Goal: Register for event/course

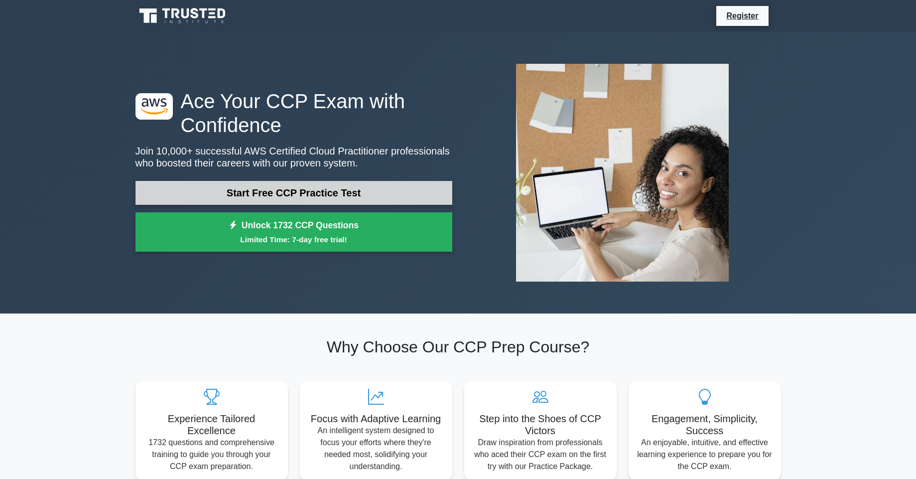
click at [284, 182] on link "Start Free CCP Practice Test" at bounding box center [294, 193] width 317 height 24
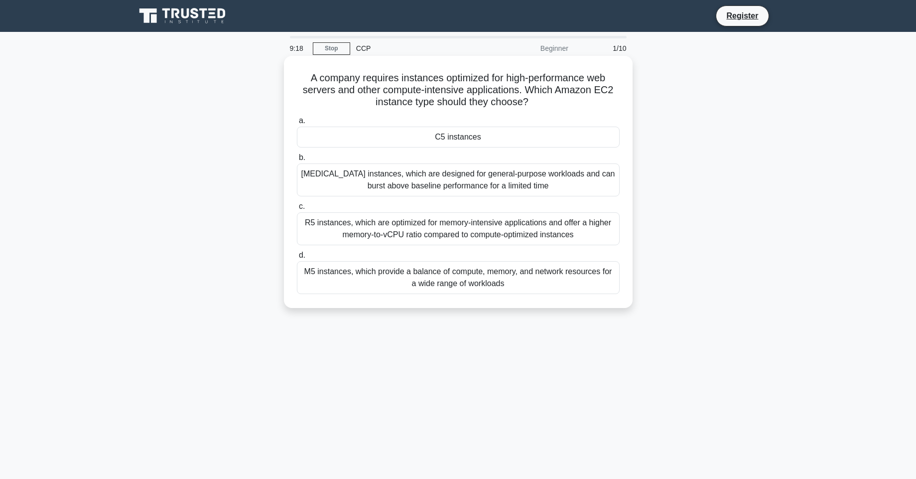
click at [308, 280] on div "M5 instances, which provide a balance of compute, memory, and network resources…" at bounding box center [458, 277] width 323 height 33
click at [297, 259] on input "d. M5 instances, which provide a balance of compute, memory, and network resour…" at bounding box center [297, 255] width 0 height 6
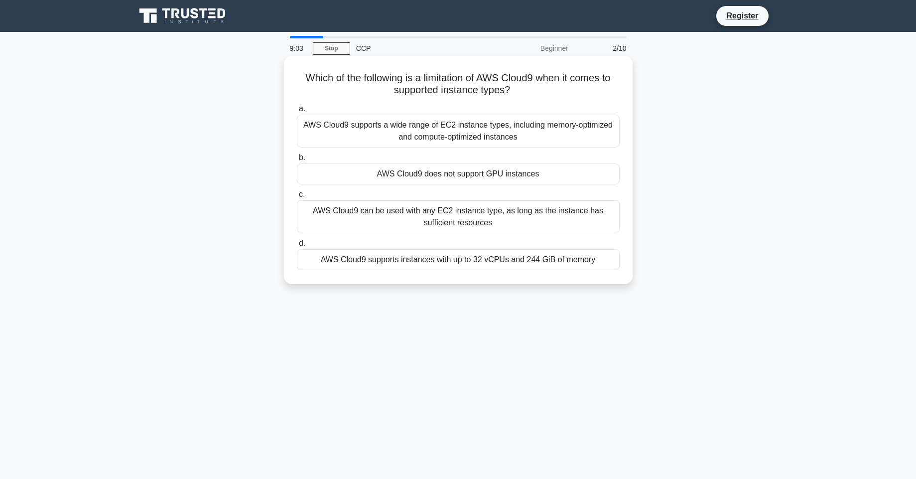
click at [528, 176] on div "AWS Cloud9 does not support GPU instances" at bounding box center [458, 173] width 323 height 21
click at [297, 161] on input "b. AWS Cloud9 does not support GPU instances" at bounding box center [297, 157] width 0 height 6
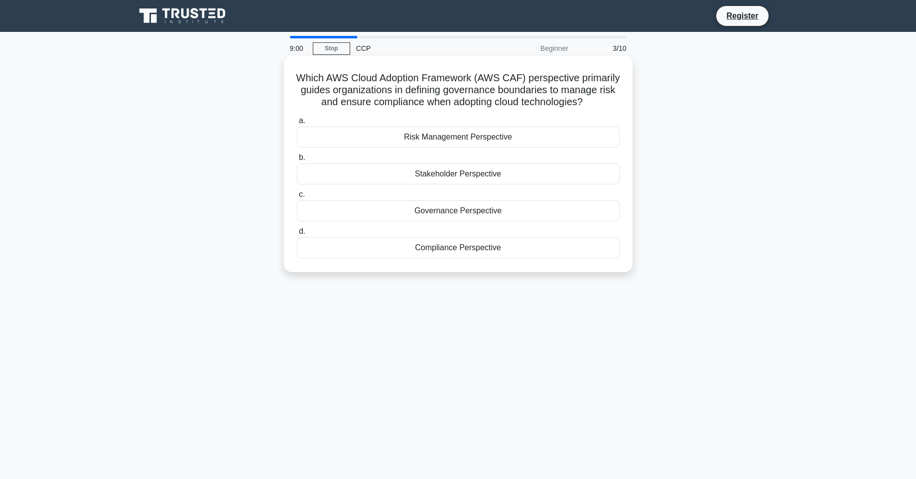
click at [343, 245] on div "Compliance Perspective" at bounding box center [458, 247] width 323 height 21
click at [297, 235] on input "d. Compliance Perspective" at bounding box center [297, 231] width 0 height 6
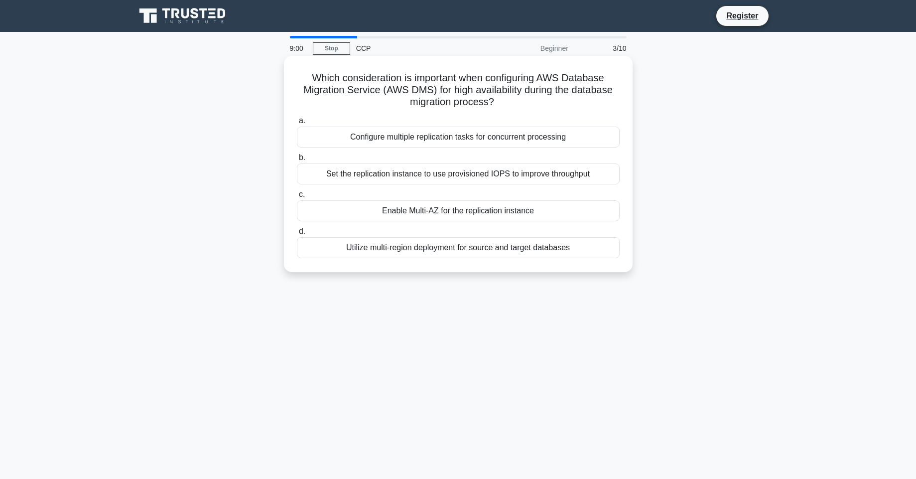
click at [339, 252] on div "Utilize multi-region deployment for source and target databases" at bounding box center [458, 247] width 323 height 21
click at [297, 235] on input "d. Utilize multi-region deployment for source and target databases" at bounding box center [297, 231] width 0 height 6
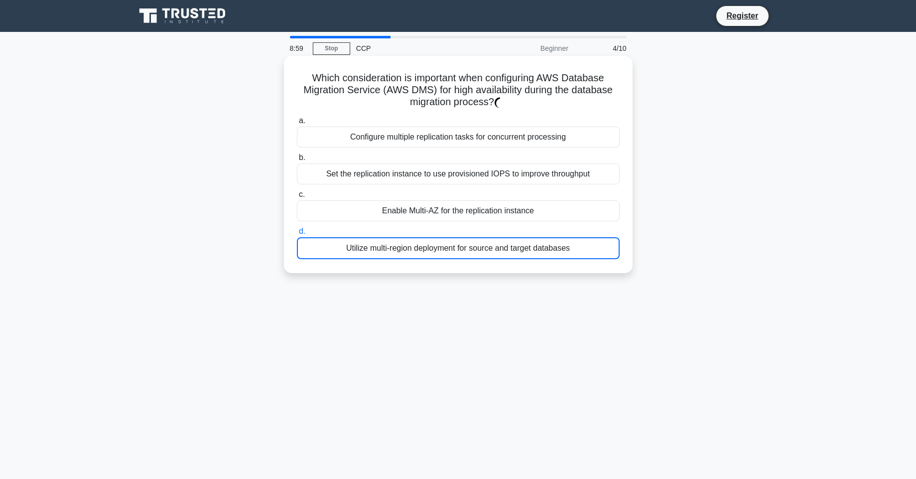
click at [339, 252] on div "Utilize multi-region deployment for source and target databases" at bounding box center [458, 248] width 323 height 22
click at [297, 235] on input "d. Utilize multi-region deployment for source and target databases" at bounding box center [297, 231] width 0 height 6
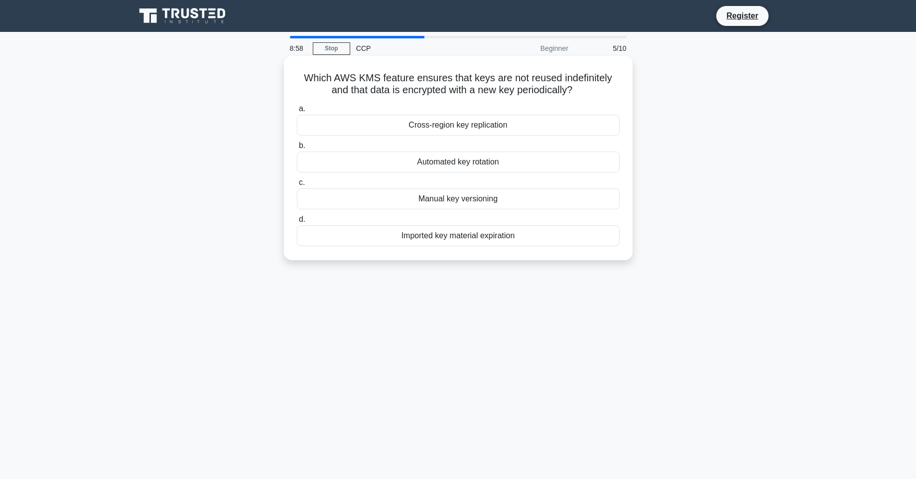
click at [349, 248] on div "a. Cross-region key replication b. Automated key rotation c. d." at bounding box center [458, 174] width 335 height 147
click at [349, 244] on div "Imported key material expiration" at bounding box center [458, 235] width 323 height 21
click at [297, 223] on input "d. Imported key material expiration" at bounding box center [297, 219] width 0 height 6
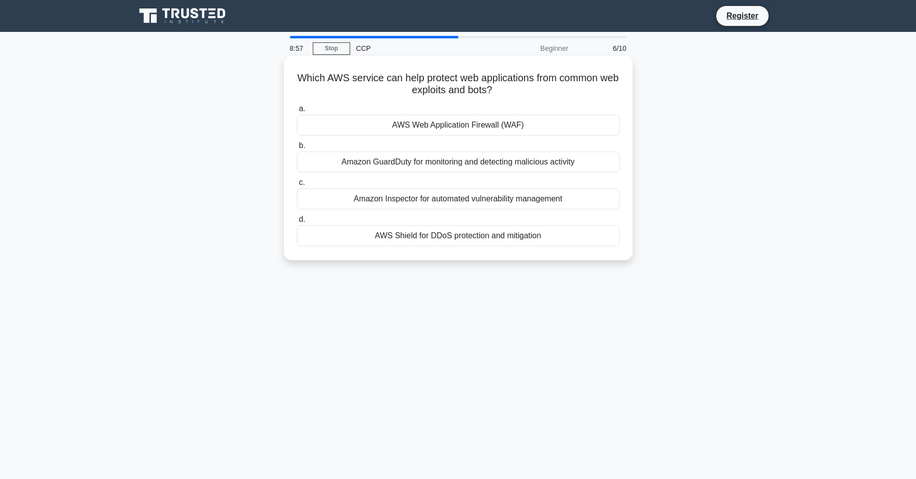
click at [346, 237] on div "AWS Shield for DDoS protection and mitigation" at bounding box center [458, 235] width 323 height 21
click at [297, 223] on input "d. AWS Shield for DDoS protection and mitigation" at bounding box center [297, 219] width 0 height 6
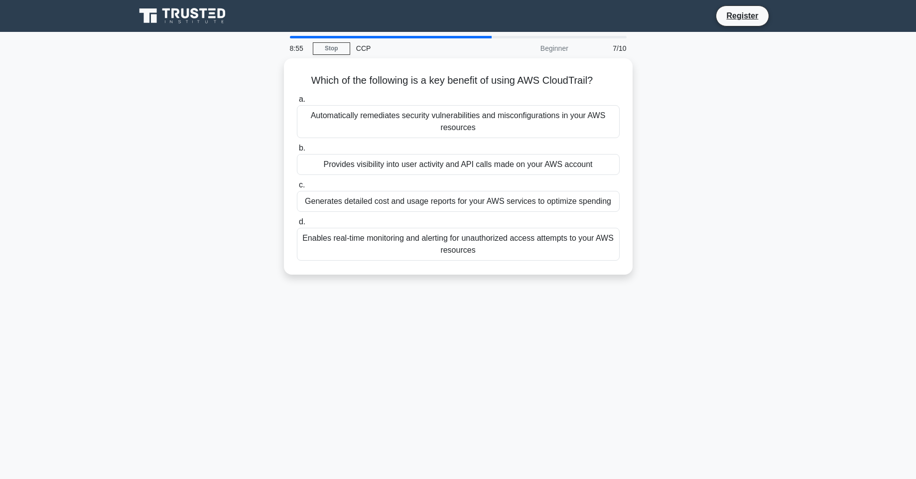
click at [346, 237] on div "Enables real-time monitoring and alerting for unauthorized access attempts to y…" at bounding box center [458, 244] width 323 height 33
click at [297, 225] on input "d. Enables real-time monitoring and alerting for unauthorized access attempts t…" at bounding box center [297, 222] width 0 height 6
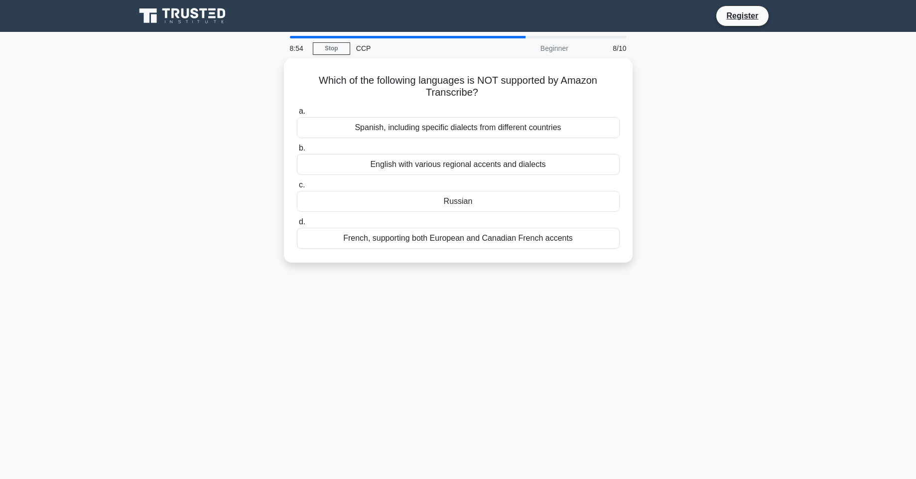
click at [346, 237] on div "French, supporting both European and Canadian French accents" at bounding box center [458, 238] width 323 height 21
click at [297, 225] on input "d. French, supporting both European and Canadian French accents" at bounding box center [297, 222] width 0 height 6
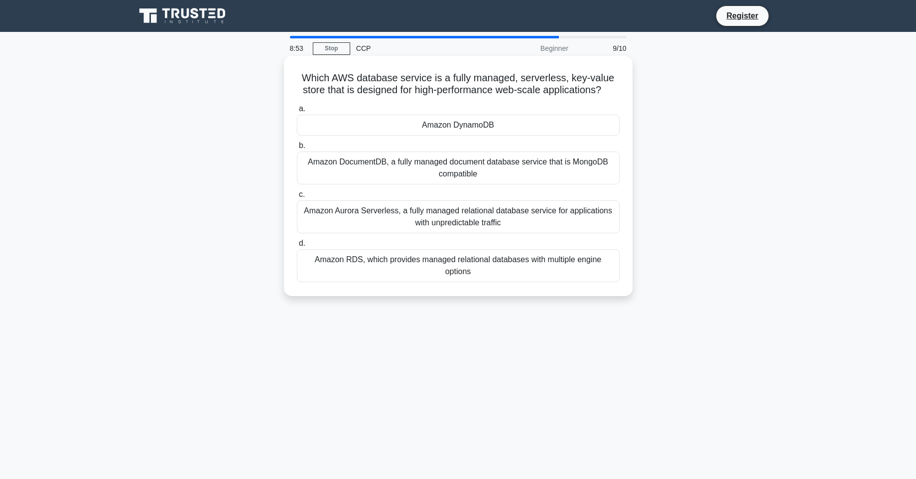
click at [347, 255] on div "Amazon RDS, which provides managed relational databases with multiple engine op…" at bounding box center [458, 265] width 323 height 33
click at [297, 247] on input "d. Amazon RDS, which provides managed relational databases with multiple engine…" at bounding box center [297, 243] width 0 height 6
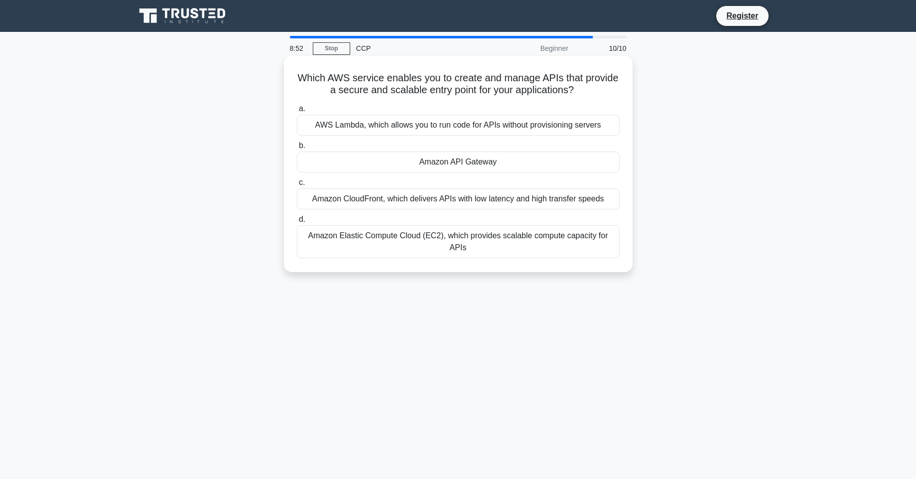
click at [350, 236] on div "Amazon Elastic Compute Cloud (EC2), which provides scalable compute capacity fo…" at bounding box center [458, 241] width 323 height 33
click at [297, 223] on input "d. Amazon Elastic Compute Cloud (EC2), which provides scalable compute capacity…" at bounding box center [297, 219] width 0 height 6
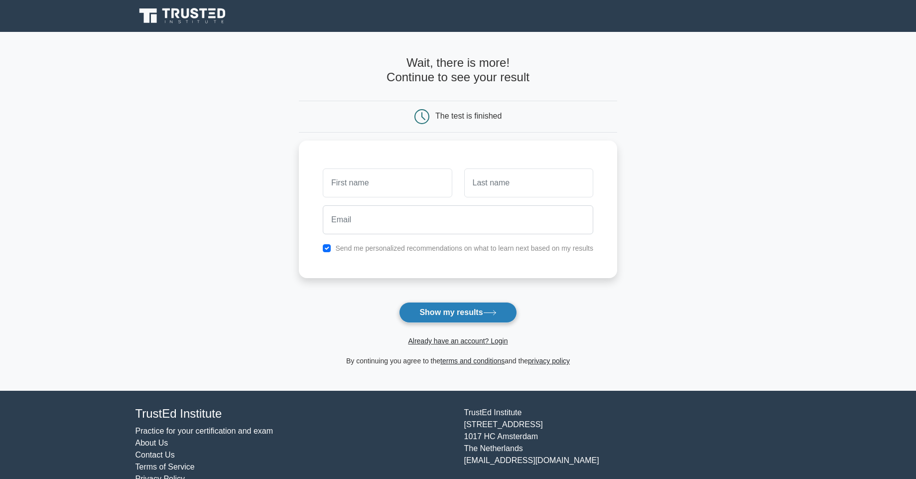
click at [435, 314] on button "Show my results" at bounding box center [458, 312] width 118 height 21
click at [355, 173] on input "text" at bounding box center [387, 180] width 129 height 29
click at [726, 276] on main "Wait, there is more! Continue to see your result The test is finished and the" at bounding box center [458, 211] width 916 height 359
click at [375, 183] on input "text" at bounding box center [387, 180] width 129 height 29
drag, startPoint x: 443, startPoint y: 123, endPoint x: 523, endPoint y: 120, distance: 79.8
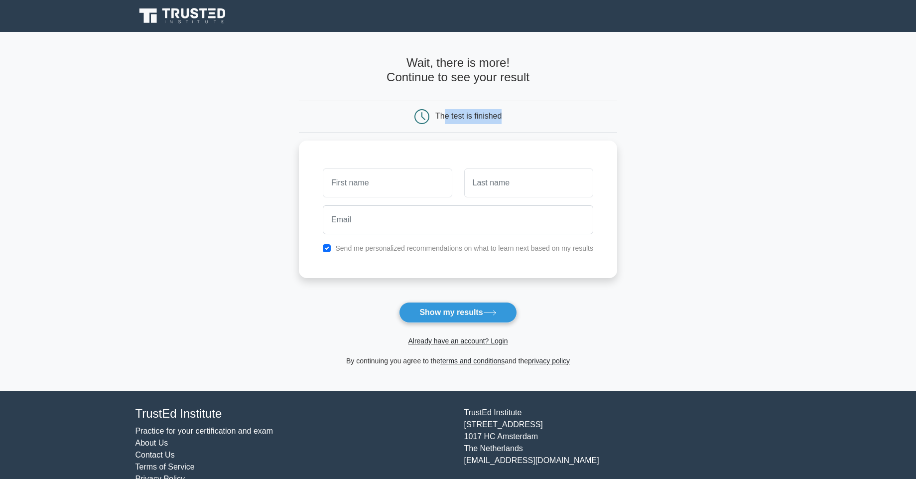
click at [523, 120] on div "The test is finished" at bounding box center [458, 116] width 212 height 15
click at [357, 187] on input "text" at bounding box center [387, 180] width 129 height 29
